Goal: Information Seeking & Learning: Learn about a topic

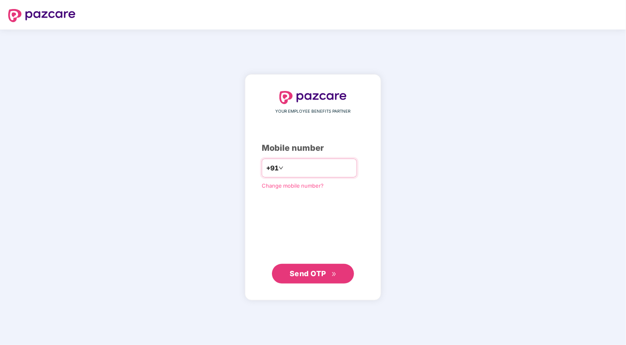
click at [308, 175] on input "number" at bounding box center [318, 168] width 67 height 13
type input "**********"
click at [323, 272] on span "Send OTP" at bounding box center [307, 273] width 36 height 9
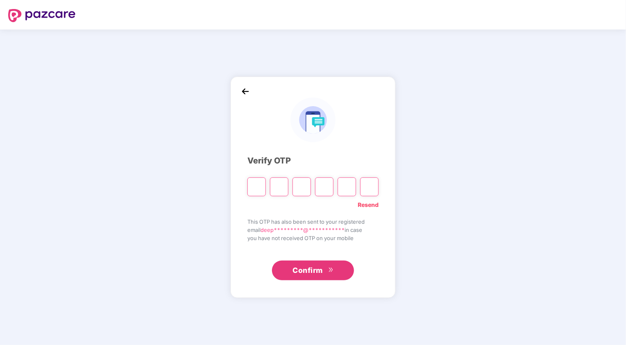
type input "*"
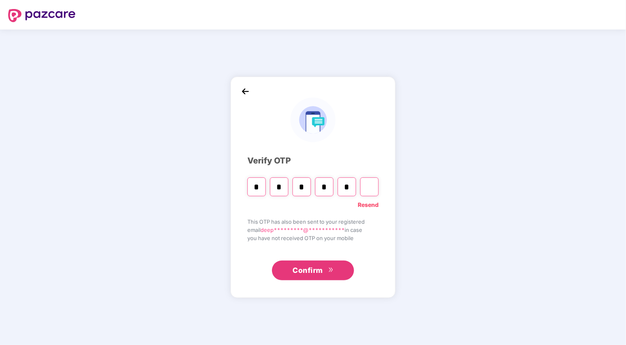
type input "*"
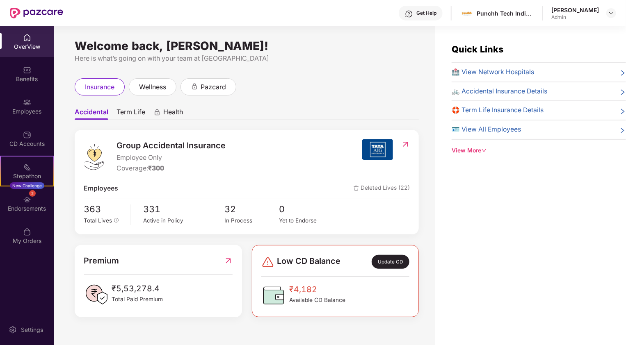
click at [552, 111] on div "🛟 Term Life Insurance Details" at bounding box center [538, 110] width 174 height 10
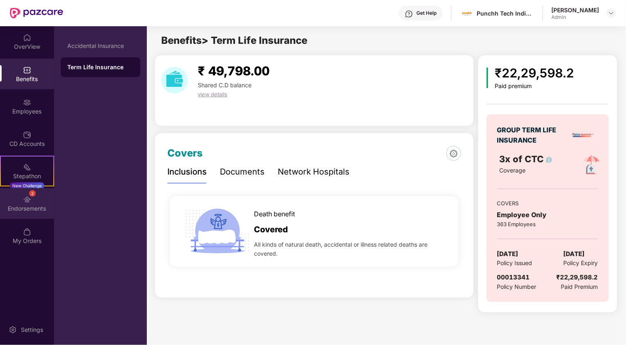
click at [42, 201] on div "2 Endorsements" at bounding box center [27, 203] width 54 height 31
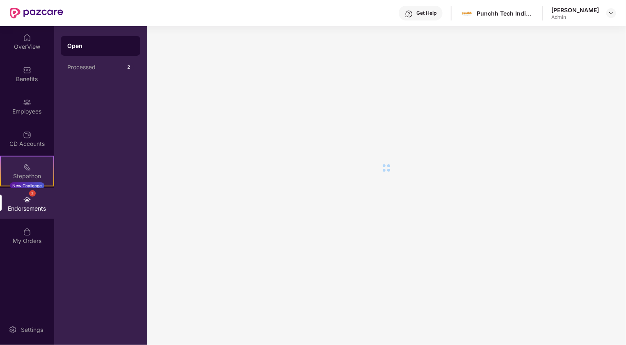
click at [46, 165] on div "Stepathon New Challenge" at bounding box center [27, 171] width 54 height 31
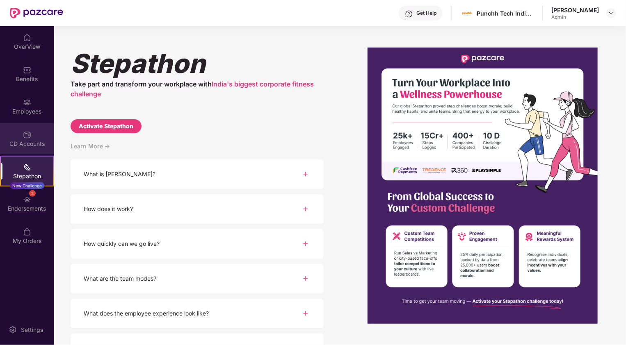
click at [30, 149] on div "CD Accounts" at bounding box center [27, 138] width 54 height 31
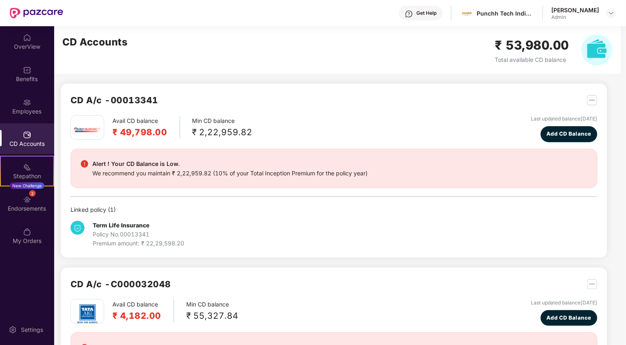
scroll to position [105, 0]
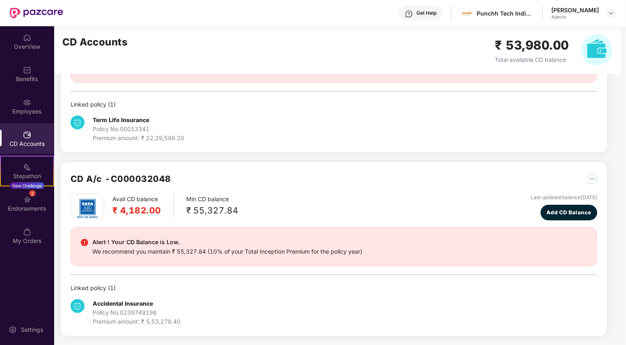
click at [128, 309] on div "Policy No. 0239749196" at bounding box center [137, 312] width 88 height 9
click at [31, 113] on div "Employees" at bounding box center [27, 111] width 54 height 8
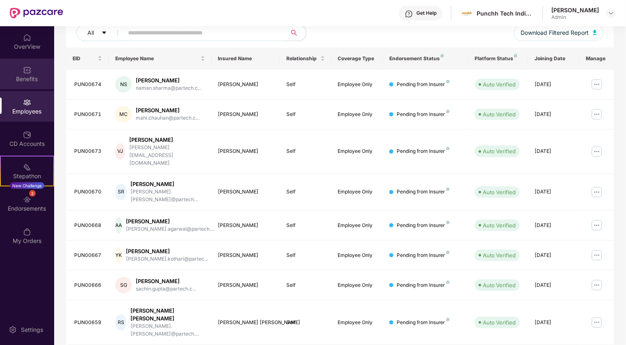
click at [41, 65] on div "Benefits" at bounding box center [27, 74] width 54 height 31
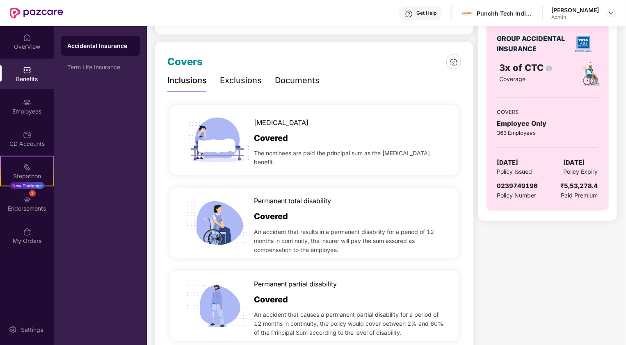
scroll to position [0, 0]
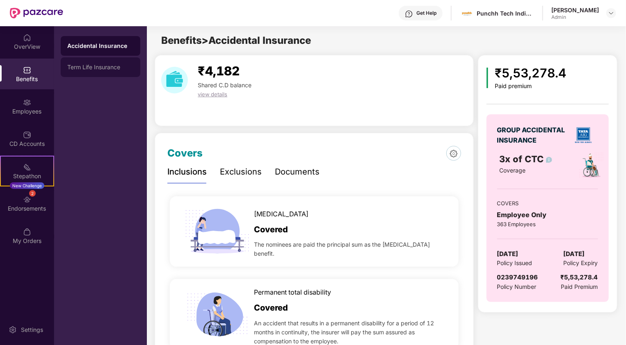
click at [120, 64] on div "Term Life Insurance" at bounding box center [100, 67] width 66 height 7
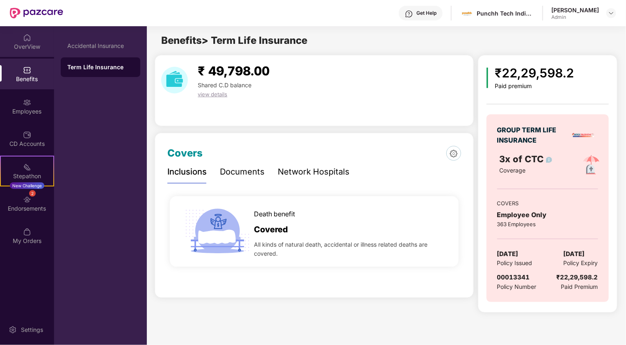
click at [25, 43] on div "OverView" at bounding box center [27, 47] width 54 height 8
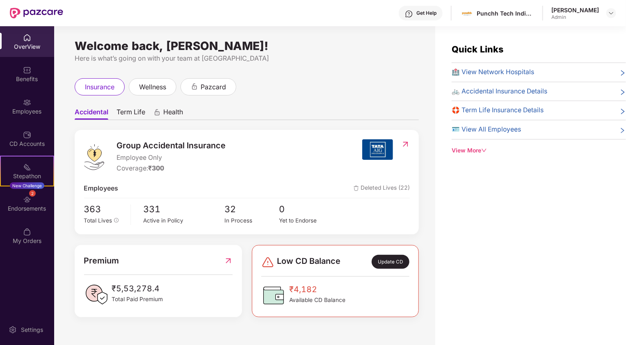
click at [479, 152] on div "View More" at bounding box center [538, 150] width 174 height 9
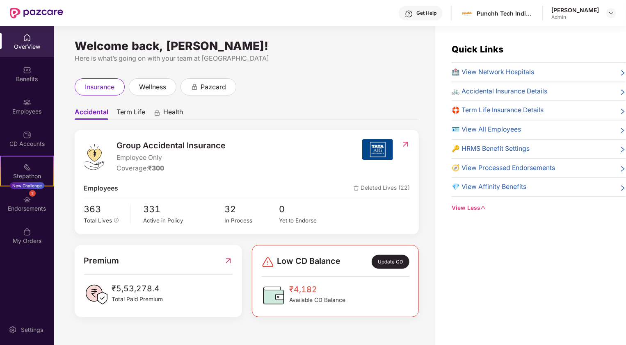
click at [510, 93] on span "🚲 Accidental Insurance Details" at bounding box center [499, 91] width 96 height 10
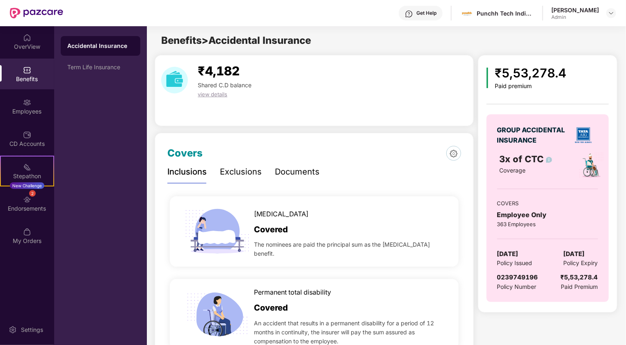
click at [304, 167] on div "Documents" at bounding box center [297, 172] width 45 height 13
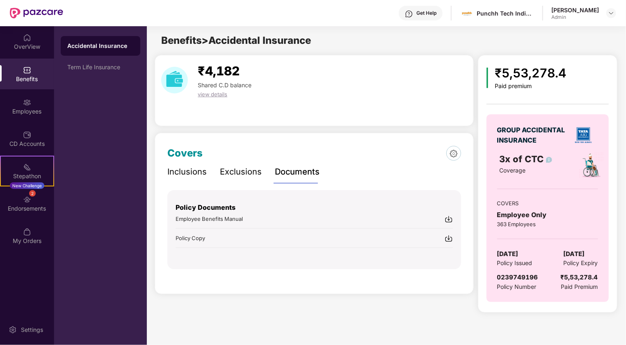
click at [449, 218] on img at bounding box center [448, 219] width 8 height 8
click at [448, 237] on img at bounding box center [448, 238] width 8 height 8
click at [98, 61] on div "Term Life Insurance" at bounding box center [101, 67] width 80 height 20
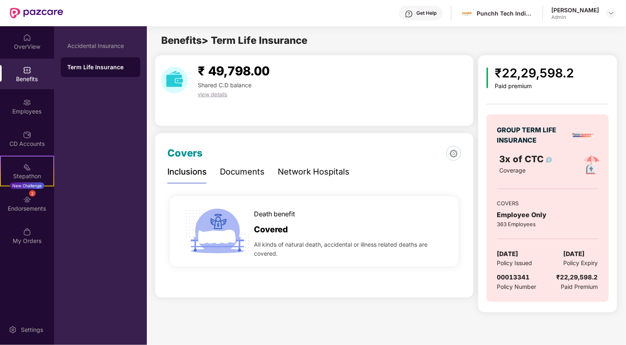
click at [273, 173] on div "Inclusions Documents Network Hospitals" at bounding box center [258, 172] width 182 height 23
click at [327, 176] on div "Network Hospitals" at bounding box center [314, 172] width 72 height 13
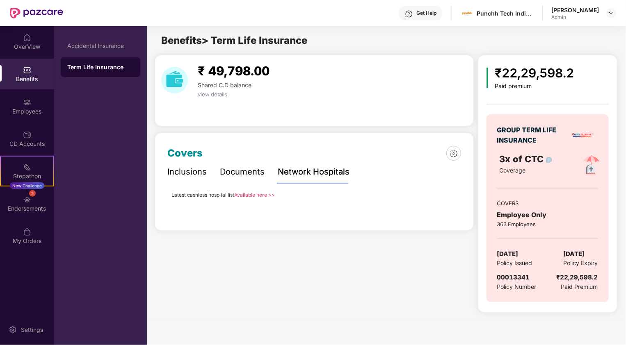
click at [255, 177] on div "Documents" at bounding box center [242, 172] width 45 height 13
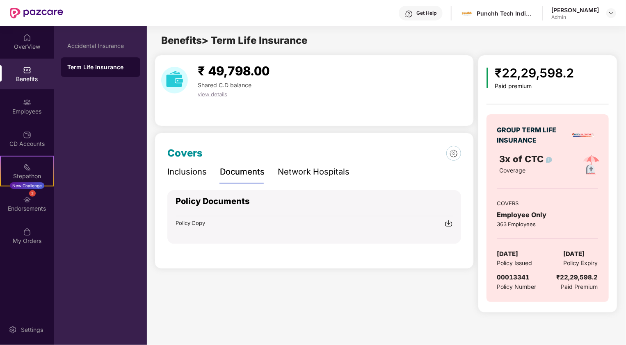
click at [450, 222] on img at bounding box center [448, 223] width 8 height 8
click at [575, 11] on div "Deepak Shukla" at bounding box center [575, 10] width 48 height 8
click at [612, 17] on div at bounding box center [611, 13] width 10 height 10
click at [543, 48] on div "Logout" at bounding box center [572, 49] width 107 height 16
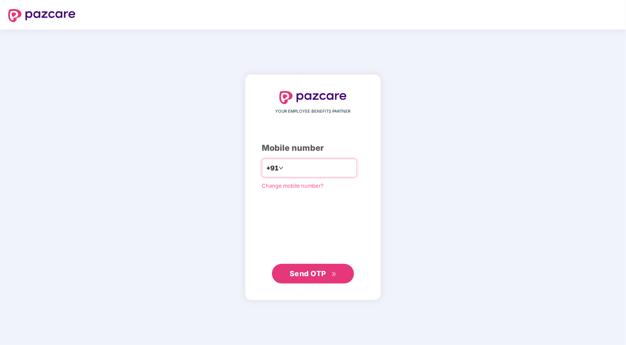
click at [285, 169] on input "**********" at bounding box center [318, 168] width 67 height 13
type input "**********"
click at [327, 278] on span "Send OTP" at bounding box center [312, 273] width 47 height 11
